Goal: Check status: Check status

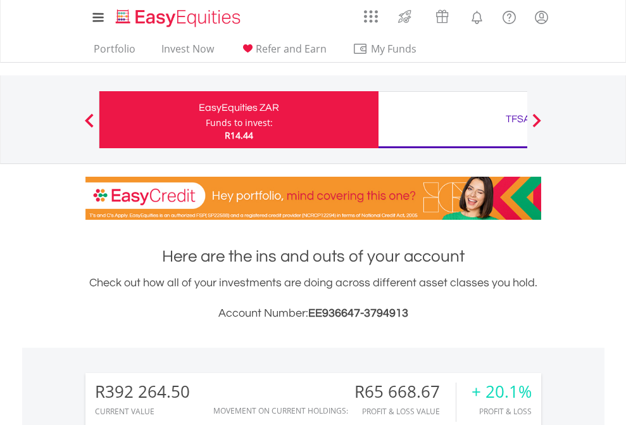
scroll to position [122, 199]
click at [206, 120] on div "Funds to invest:" at bounding box center [239, 123] width 67 height 13
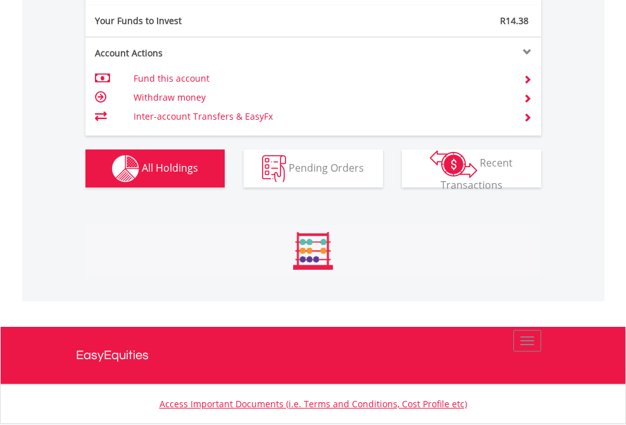
scroll to position [122, 199]
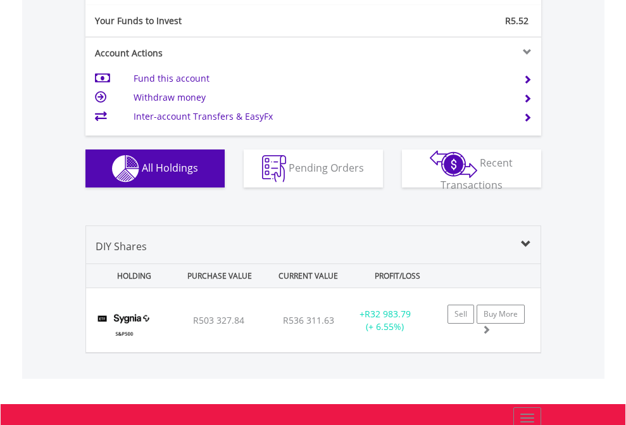
scroll to position [1409, 0]
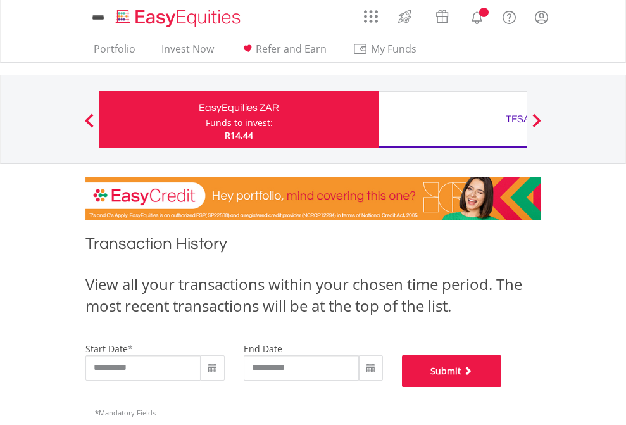
click at [502, 387] on button "Submit" at bounding box center [452, 371] width 100 height 32
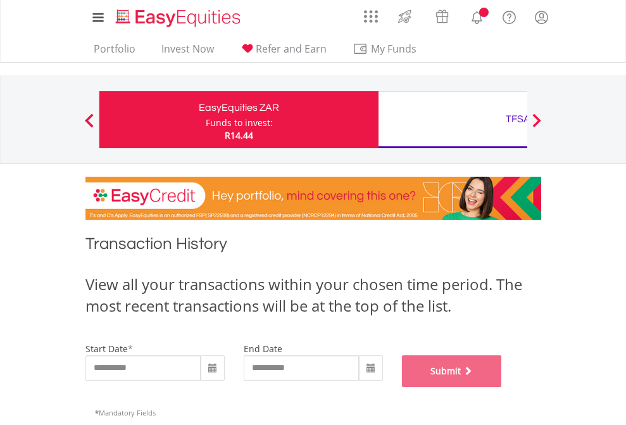
scroll to position [514, 0]
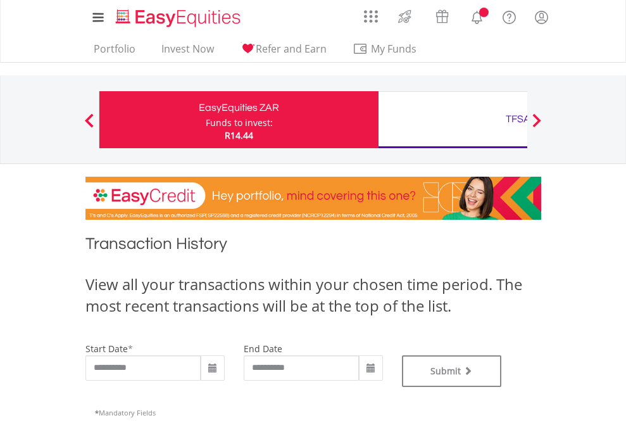
click at [453, 120] on div "TFSA" at bounding box center [518, 119] width 264 height 18
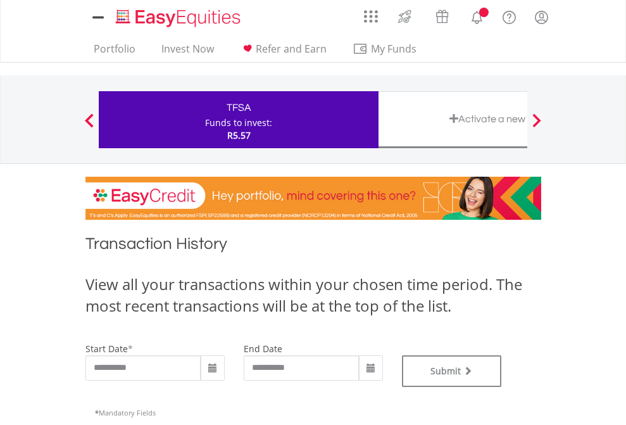
type input "**********"
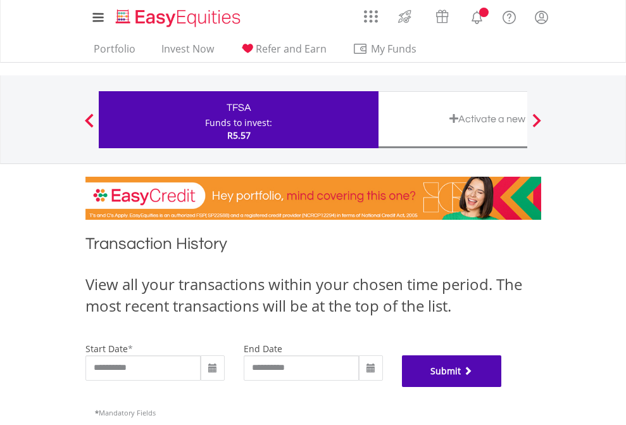
click at [502, 387] on button "Submit" at bounding box center [452, 371] width 100 height 32
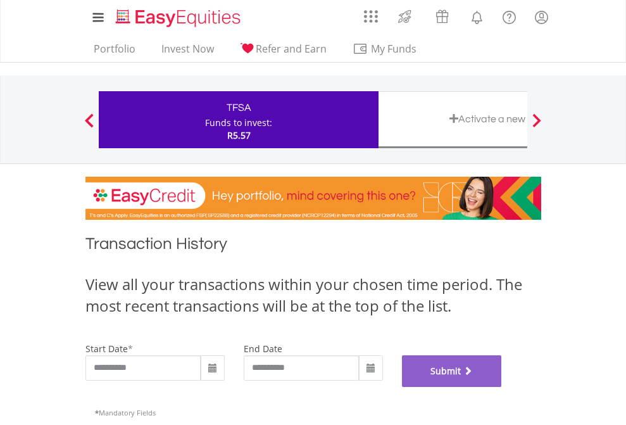
scroll to position [514, 0]
